Goal: Find contact information: Find contact information

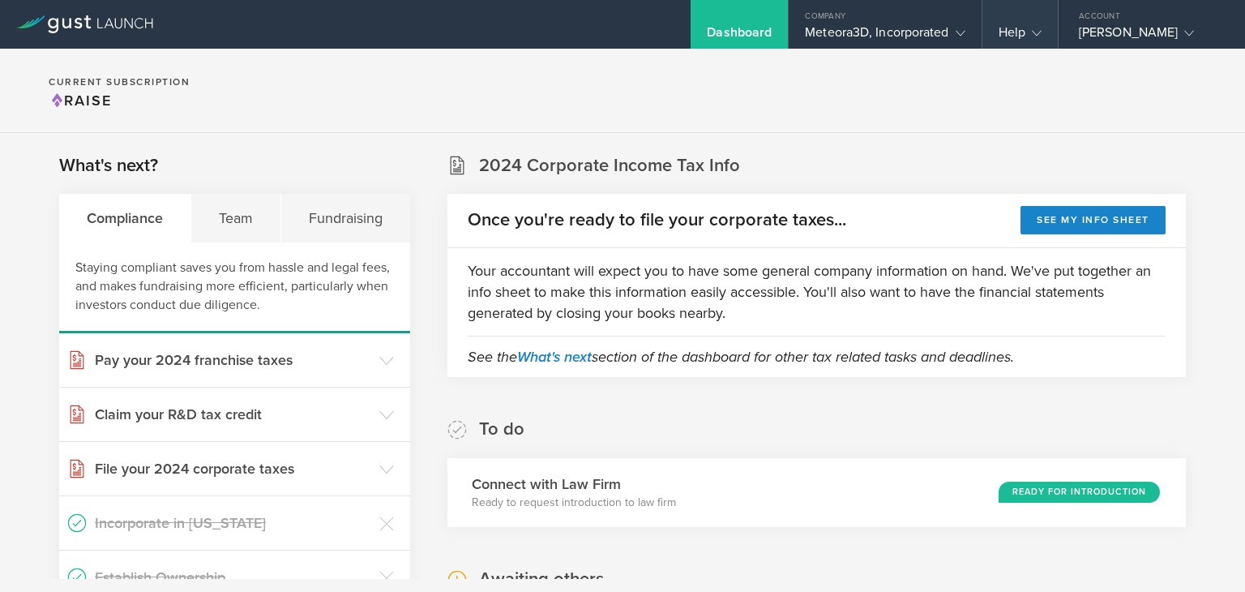
click at [1044, 37] on div "Help" at bounding box center [1019, 24] width 75 height 49
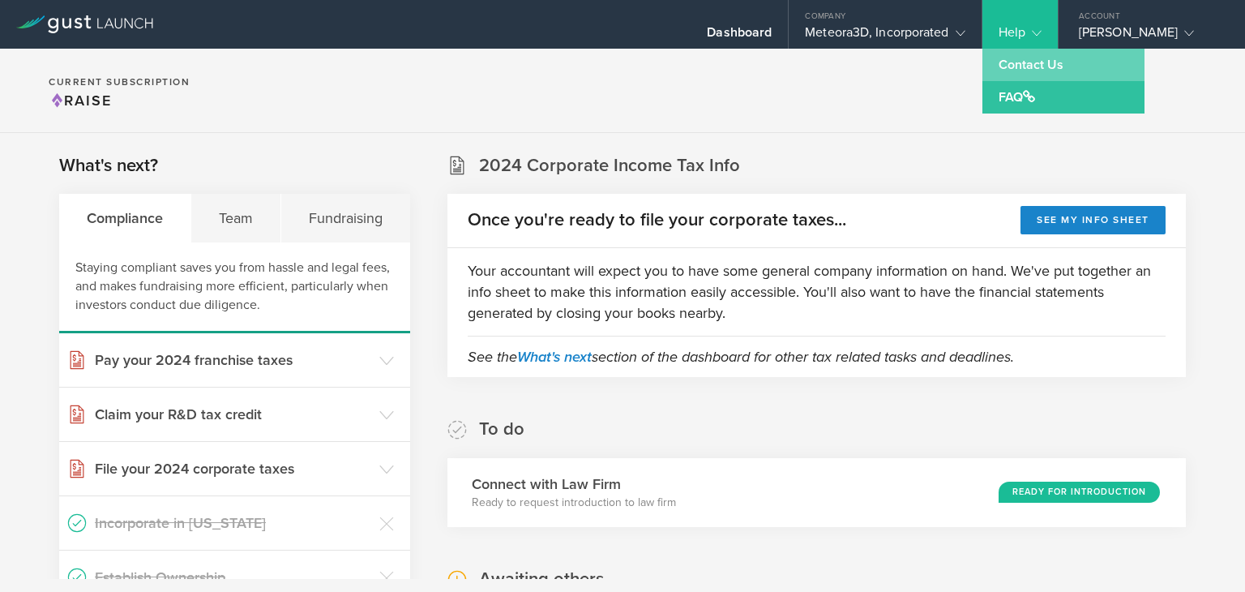
click at [1049, 64] on link "Contact Us" at bounding box center [1063, 65] width 162 height 32
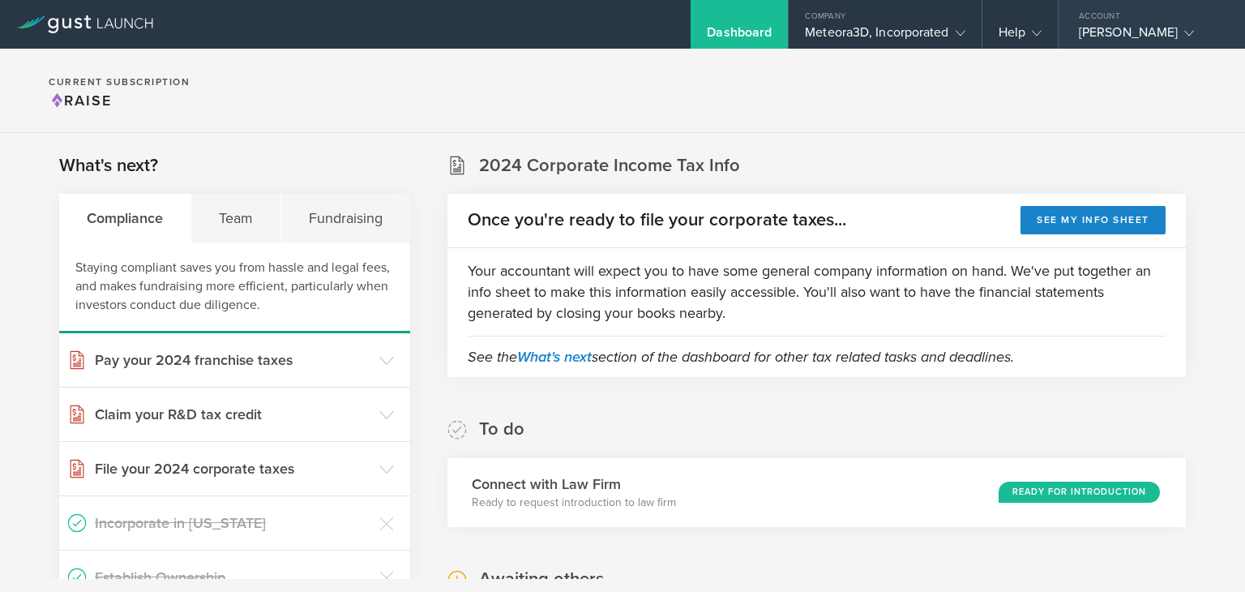
click at [1135, 45] on div "[PERSON_NAME]" at bounding box center [1148, 36] width 138 height 24
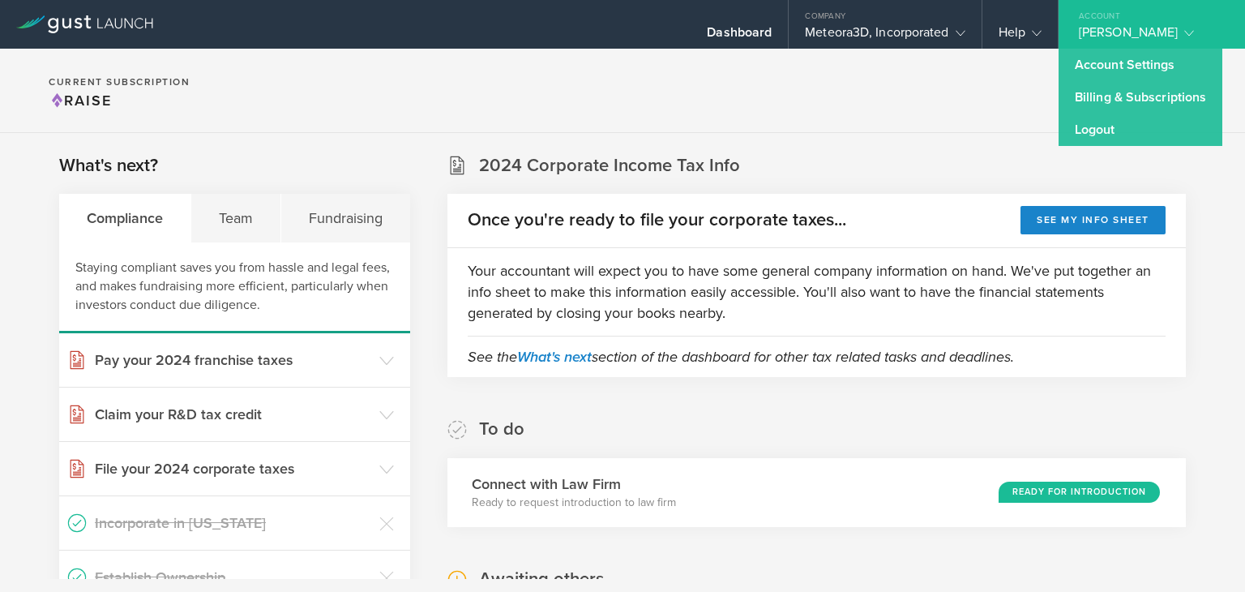
click at [803, 101] on section "Current Subscription Raise" at bounding box center [622, 91] width 1245 height 84
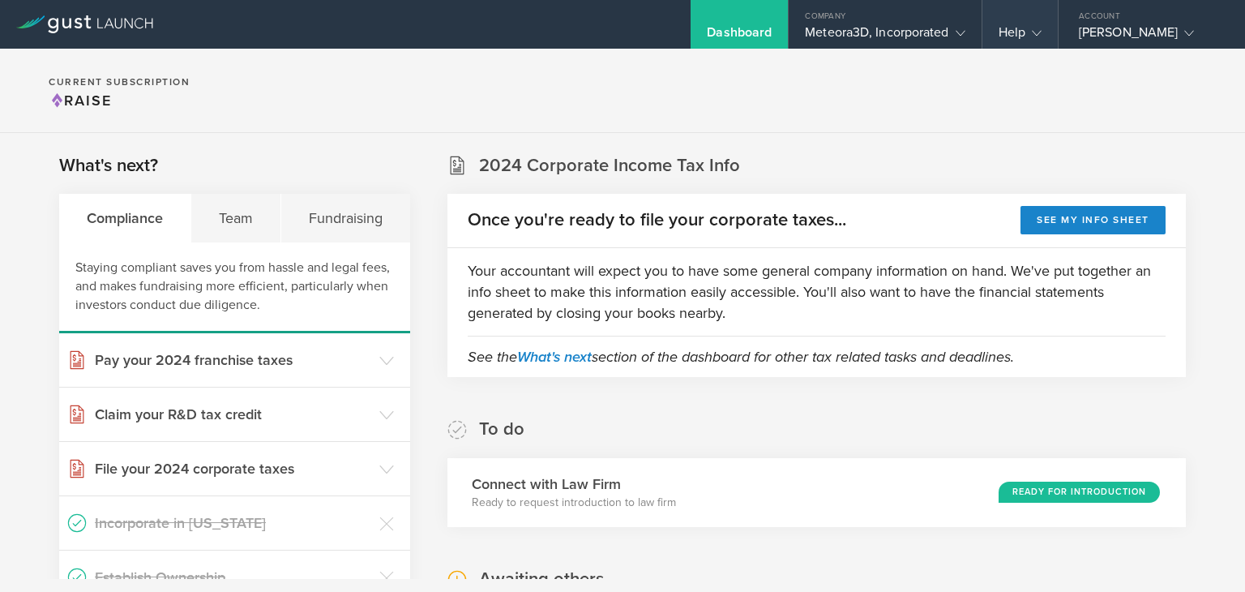
click at [1038, 38] on gust-icon at bounding box center [1033, 32] width 16 height 16
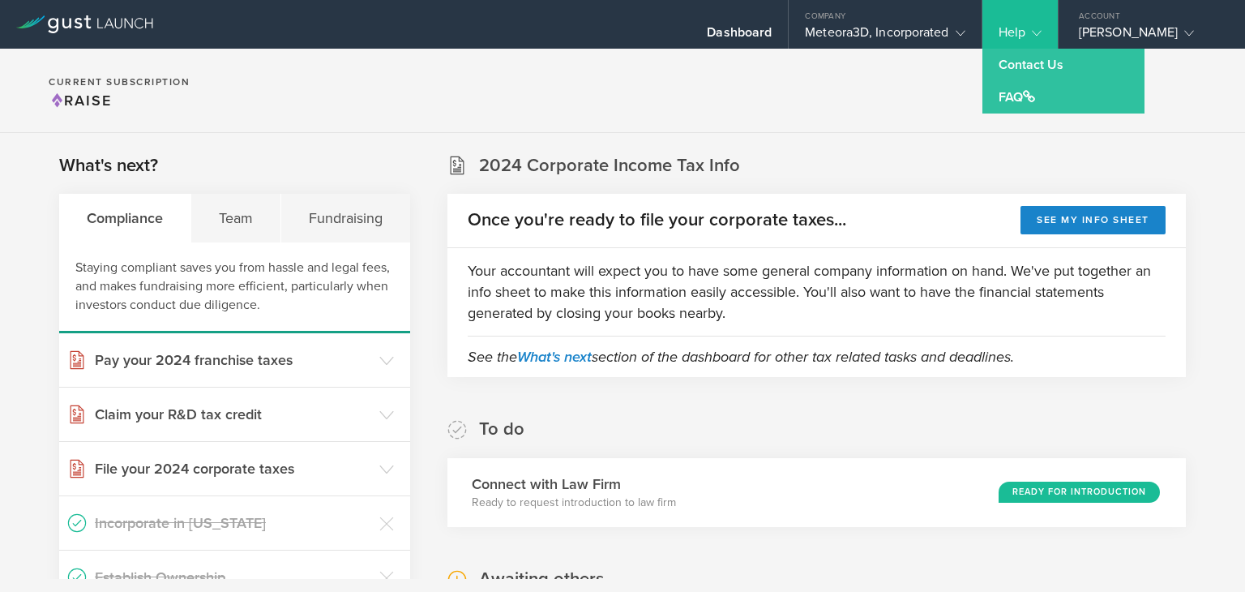
click at [804, 109] on section "Current Subscription Raise" at bounding box center [622, 91] width 1245 height 84
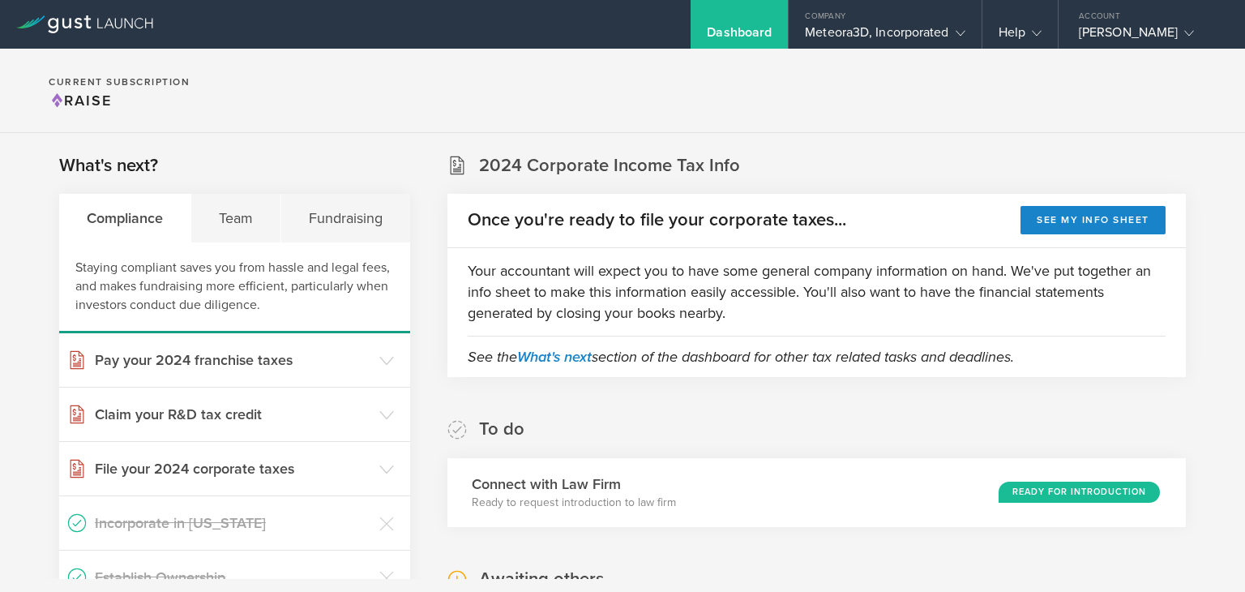
click at [558, 104] on section "Current Subscription Raise" at bounding box center [622, 91] width 1245 height 84
click at [980, 130] on section "Current Subscription Raise" at bounding box center [622, 91] width 1245 height 84
